Goal: Information Seeking & Learning: Learn about a topic

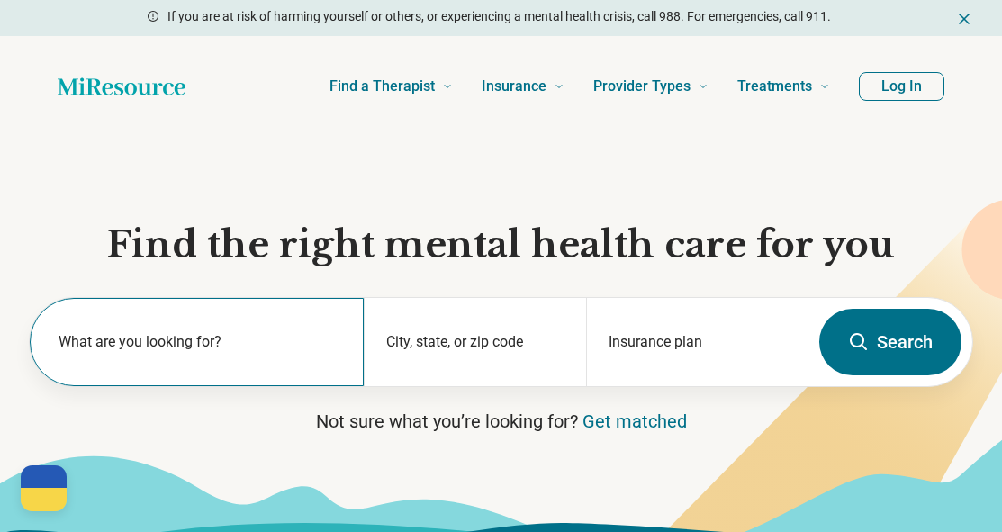
click at [177, 341] on label "What are you looking for?" at bounding box center [201, 342] width 284 height 22
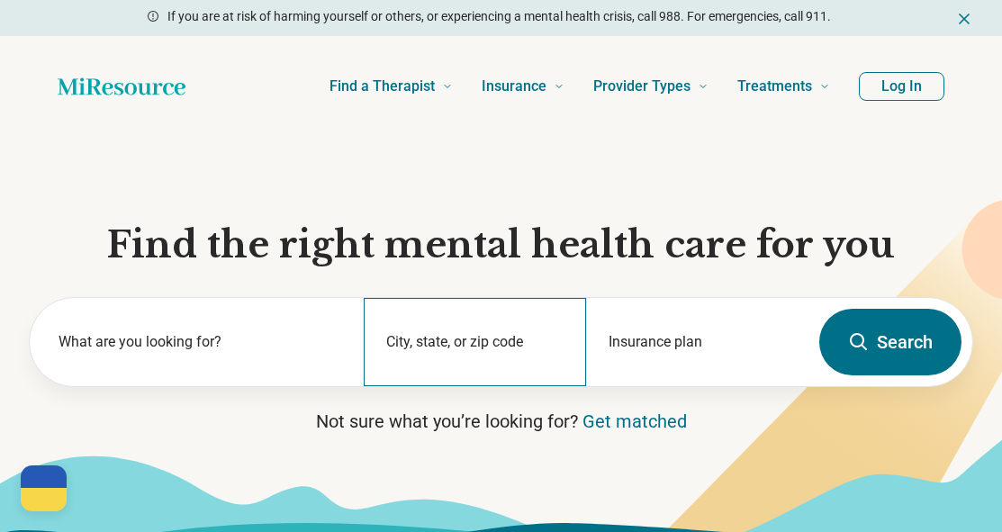
click at [442, 345] on div "City, state, or zip code" at bounding box center [475, 342] width 222 height 88
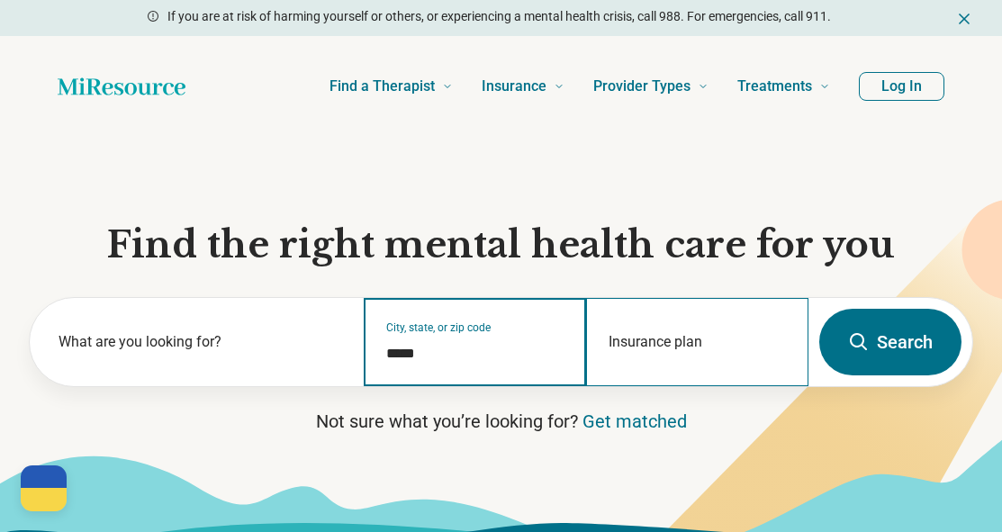
type input "*****"
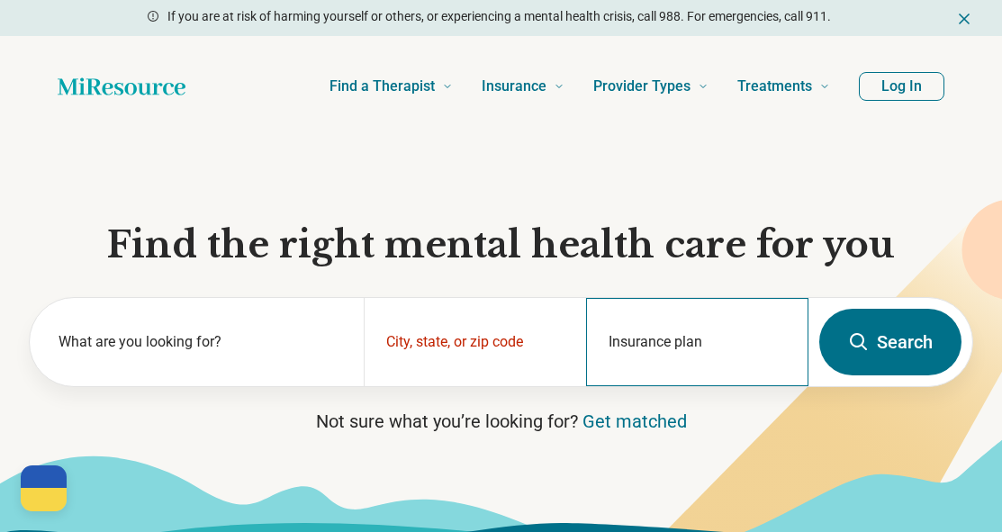
click at [677, 337] on div "Insurance plan" at bounding box center [697, 342] width 222 height 88
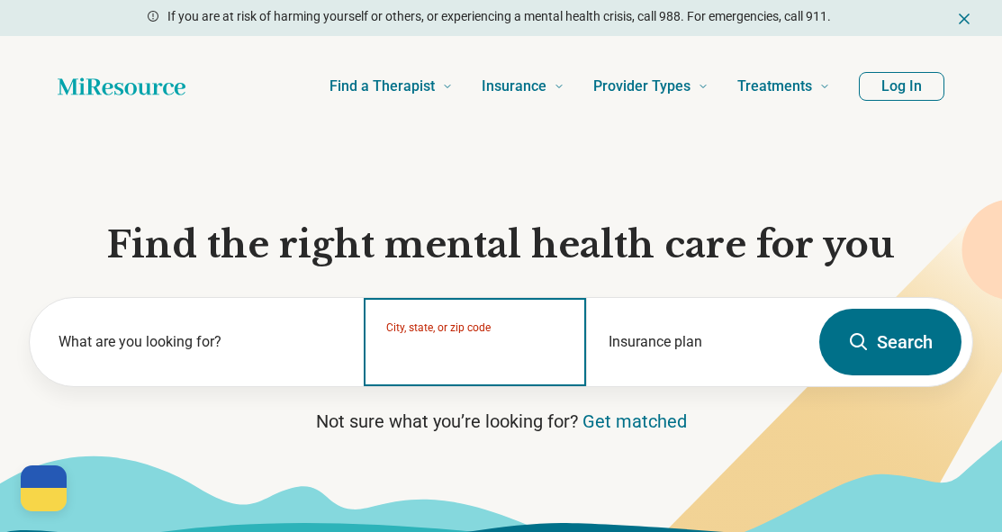
click at [511, 355] on input "City, state, or zip code" at bounding box center [475, 354] width 178 height 22
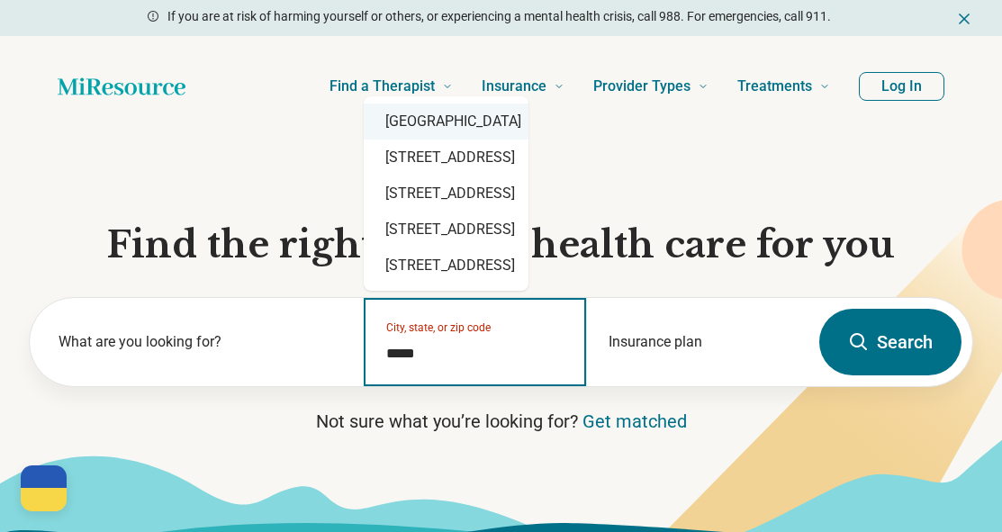
click at [509, 128] on div "[GEOGRAPHIC_DATA]" at bounding box center [446, 122] width 165 height 36
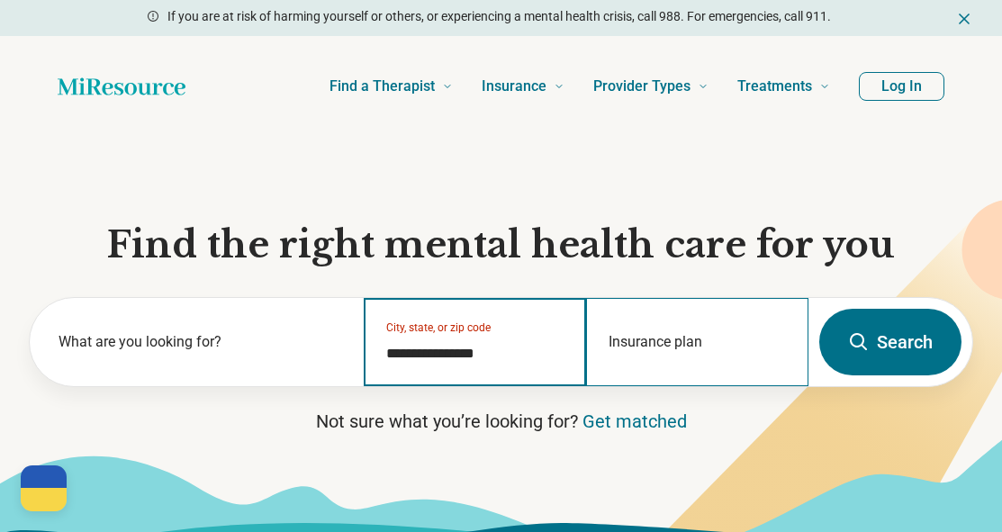
type input "**********"
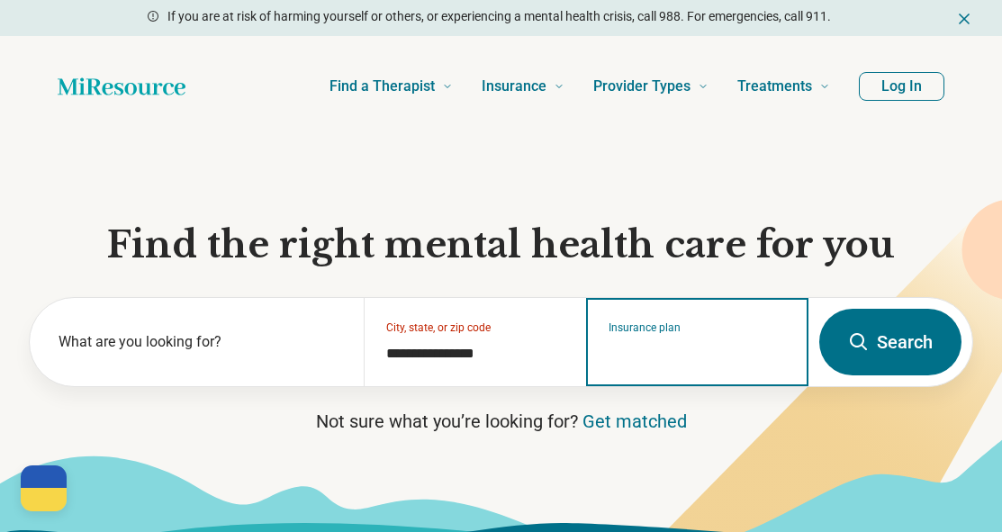
click at [675, 346] on input "Insurance plan" at bounding box center [698, 354] width 178 height 22
click at [629, 419] on div "DSHIP" at bounding box center [625, 420] width 77 height 36
type input "*****"
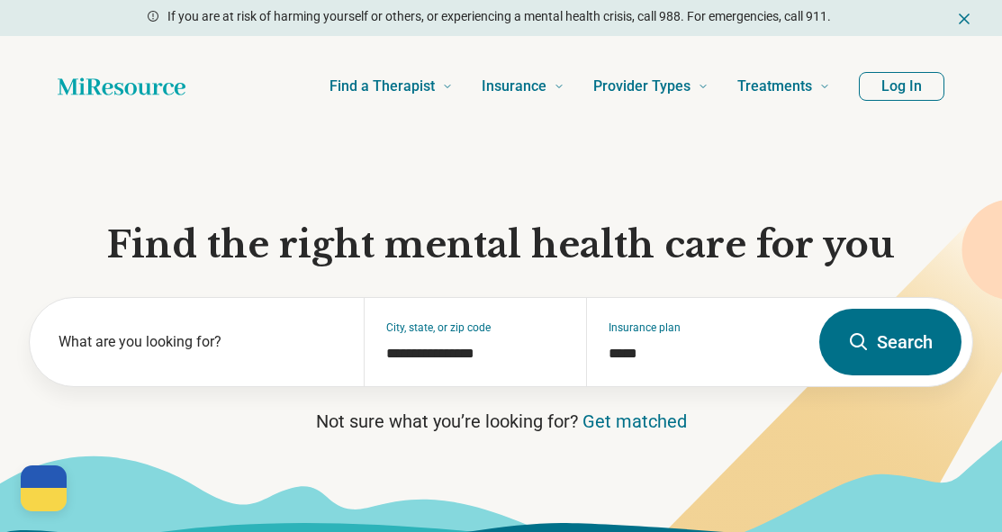
click at [875, 324] on button "Search" at bounding box center [890, 342] width 142 height 67
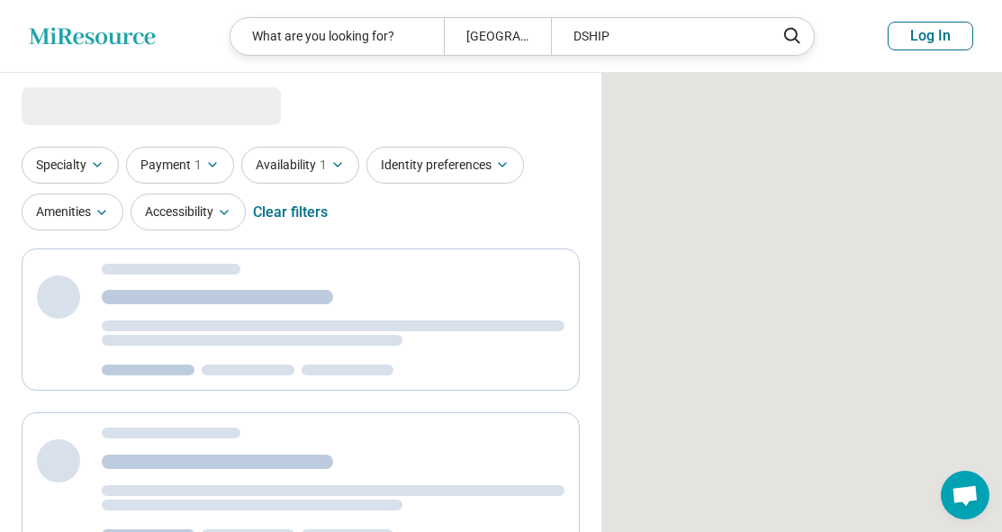
select select "***"
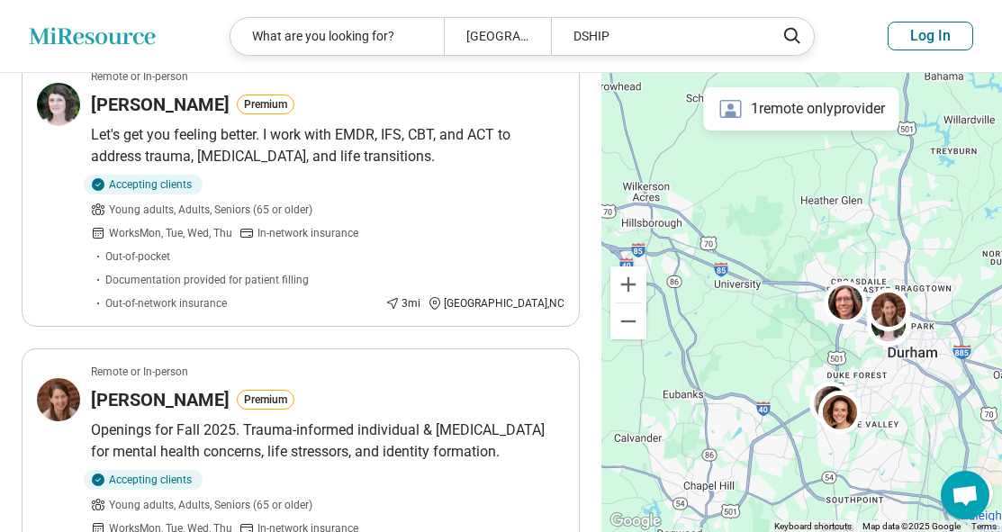
scroll to position [2402, 0]
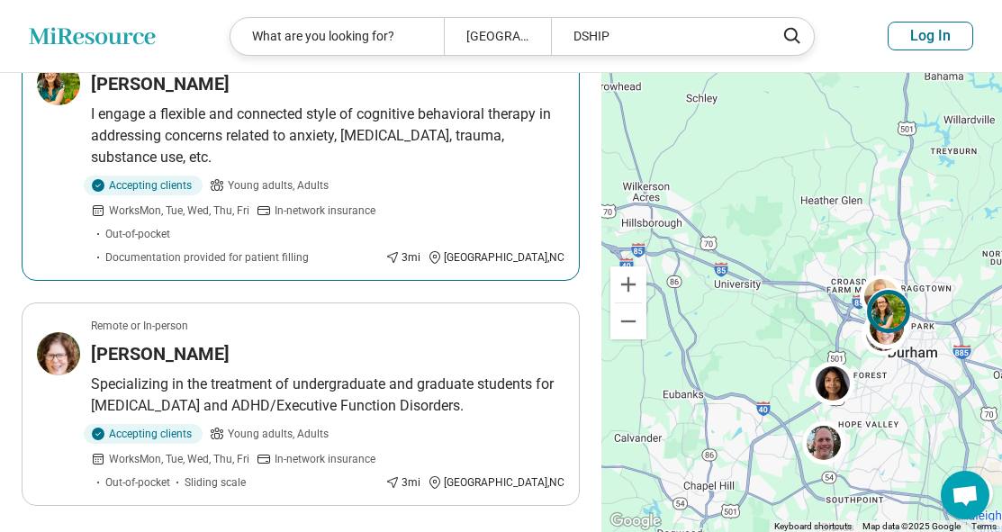
scroll to position [2318, 0]
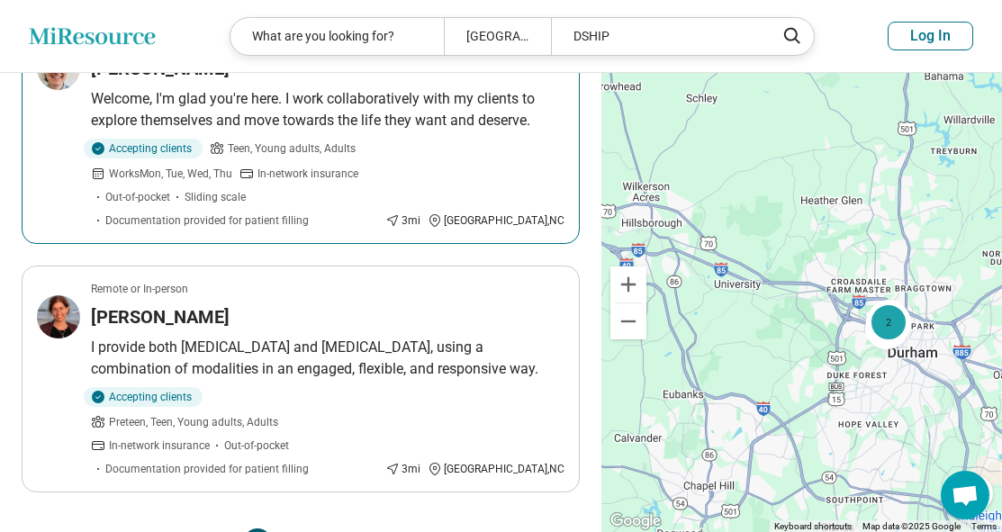
scroll to position [2235, 0]
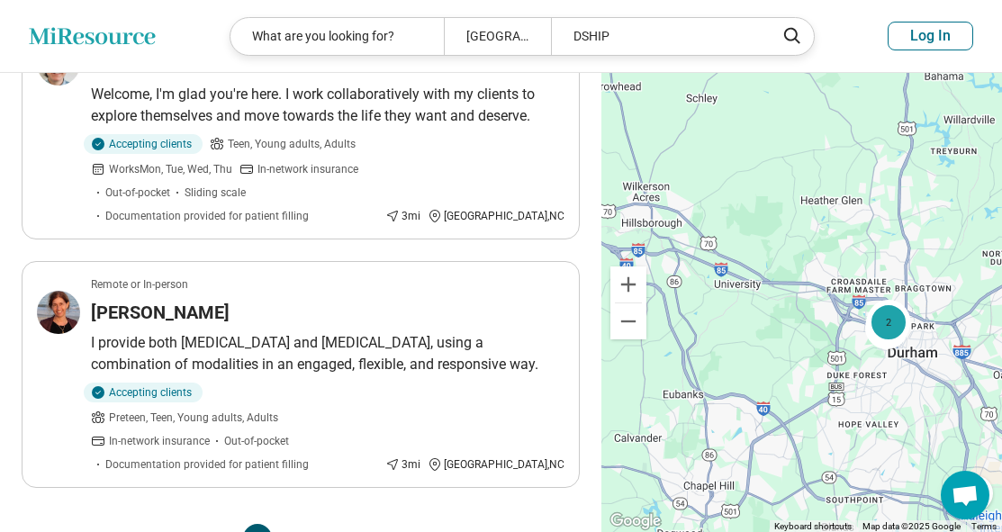
click at [311, 524] on button "4" at bounding box center [300, 538] width 29 height 29
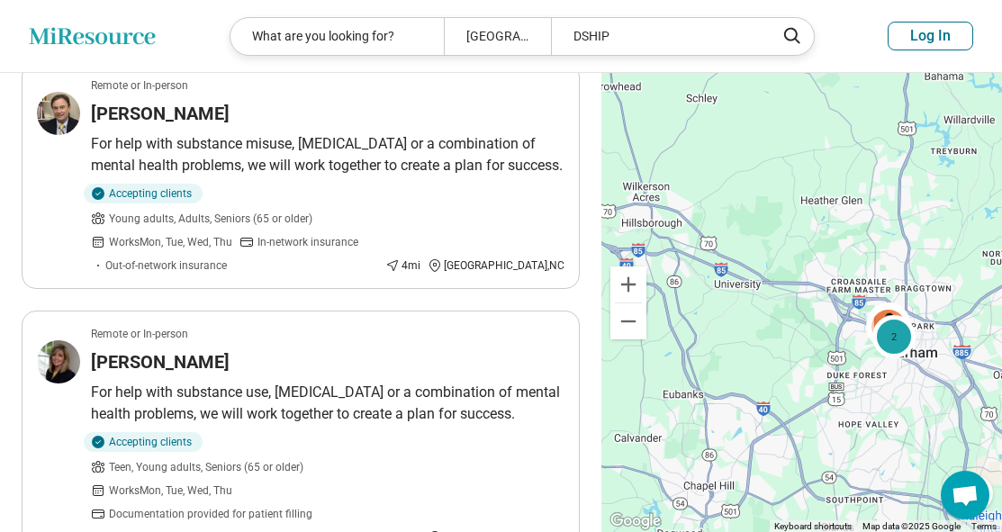
scroll to position [2489, 0]
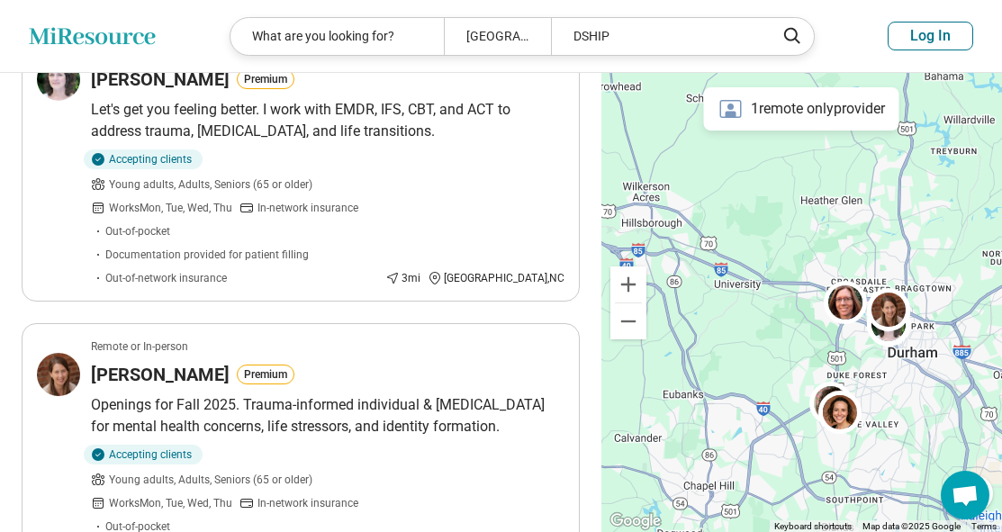
scroll to position [0, 0]
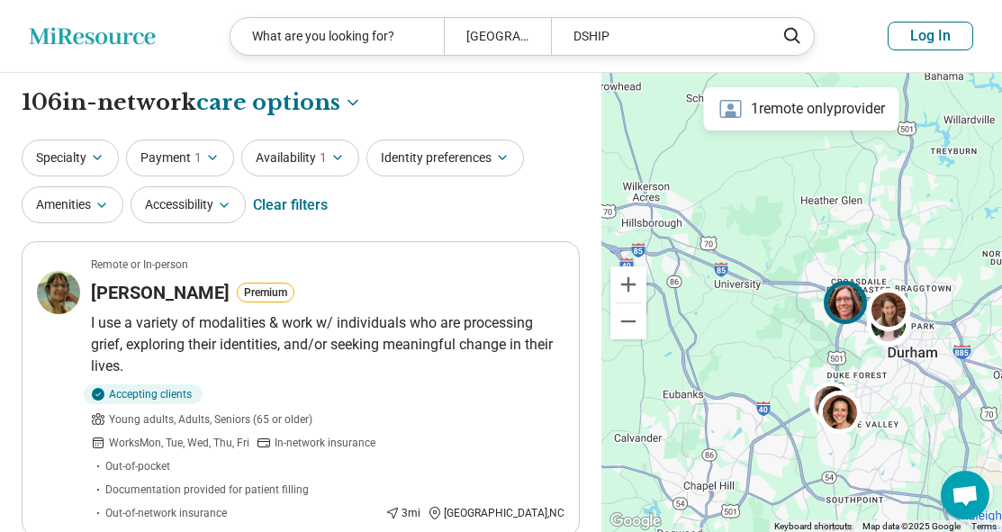
click at [850, 299] on img at bounding box center [845, 301] width 43 height 43
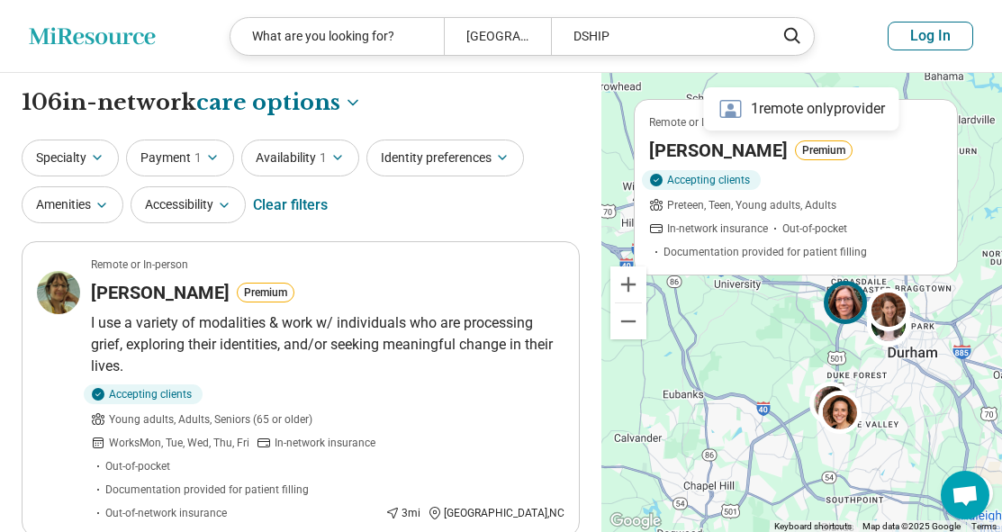
click at [664, 149] on h3 "[PERSON_NAME]" at bounding box center [718, 149] width 139 height 25
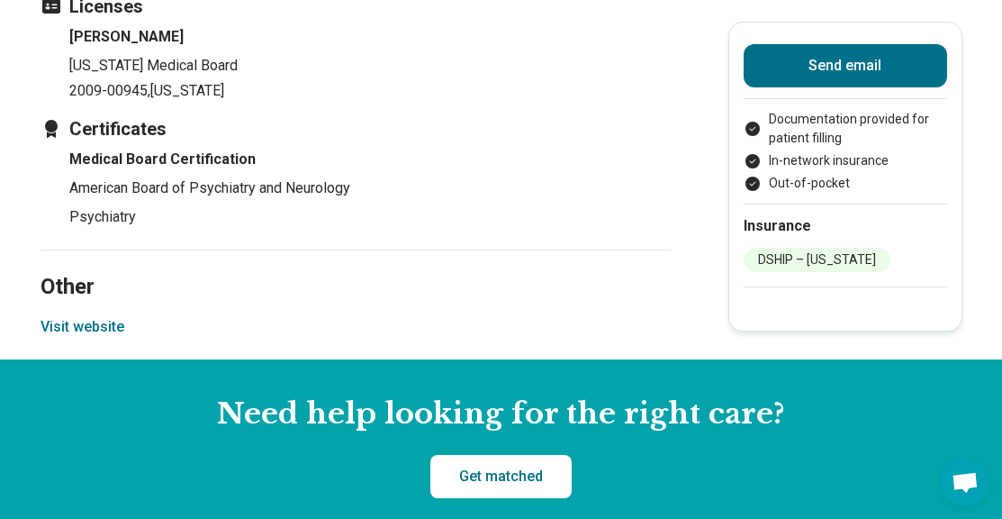
scroll to position [2063, 0]
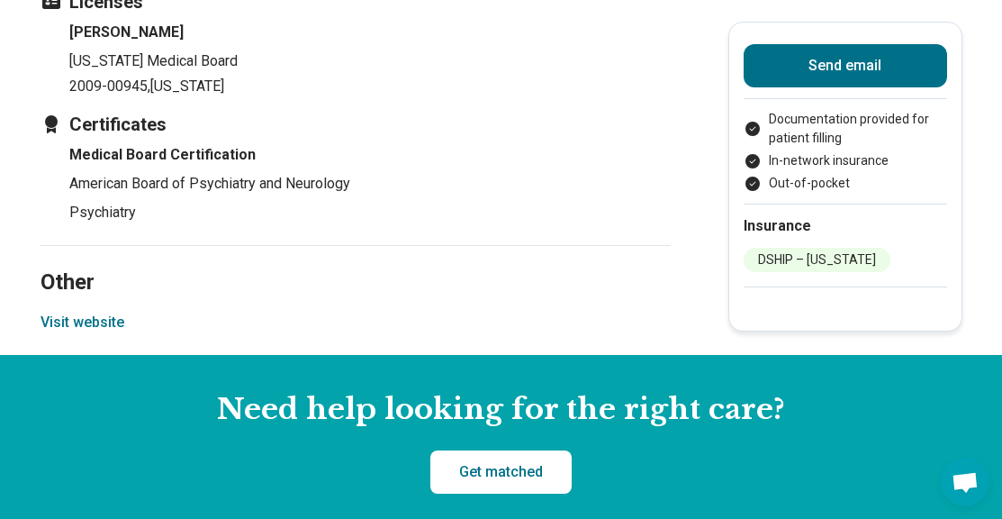
click at [103, 333] on button "Visit website" at bounding box center [83, 323] width 84 height 22
